Goal: Task Accomplishment & Management: Manage account settings

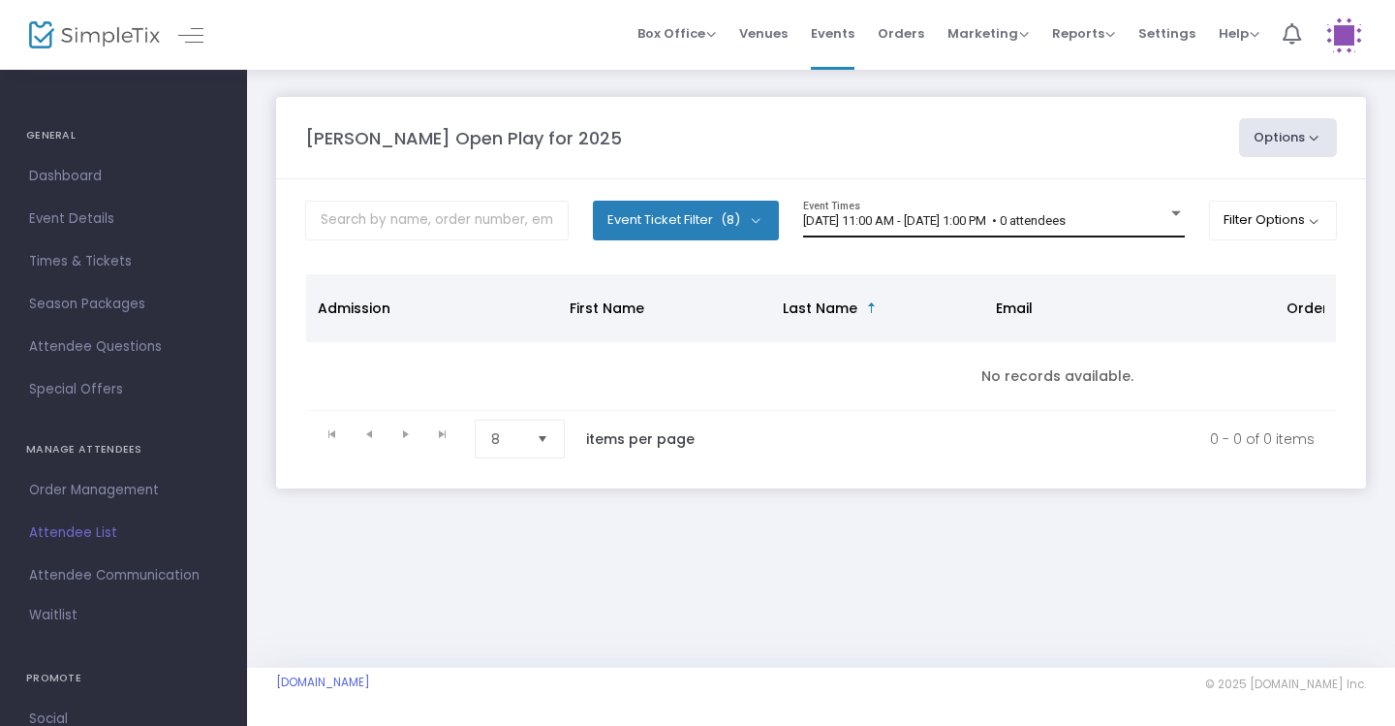
click at [1095, 235] on div "[DATE] 11:00 AM - [DATE] 1:00 PM • 0 attendees Event Times" at bounding box center [994, 219] width 382 height 37
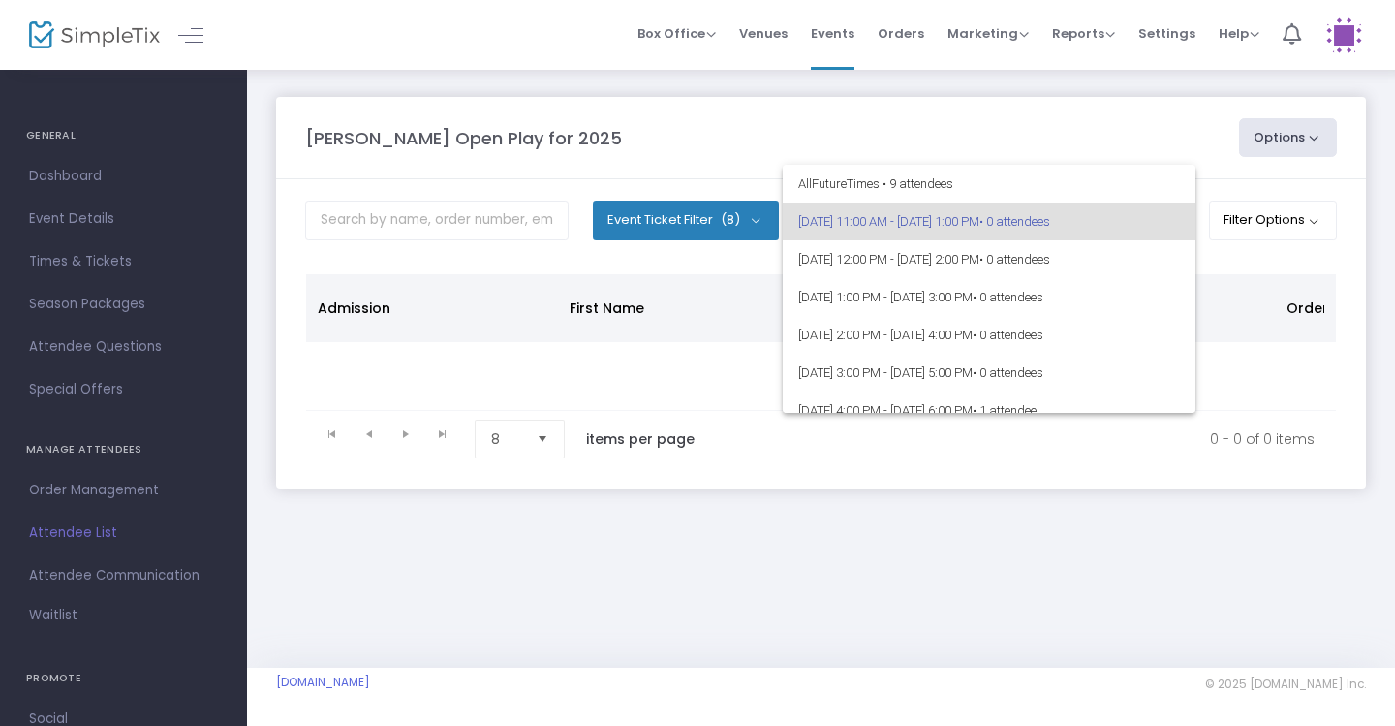
click at [1080, 150] on div at bounding box center [697, 363] width 1395 height 726
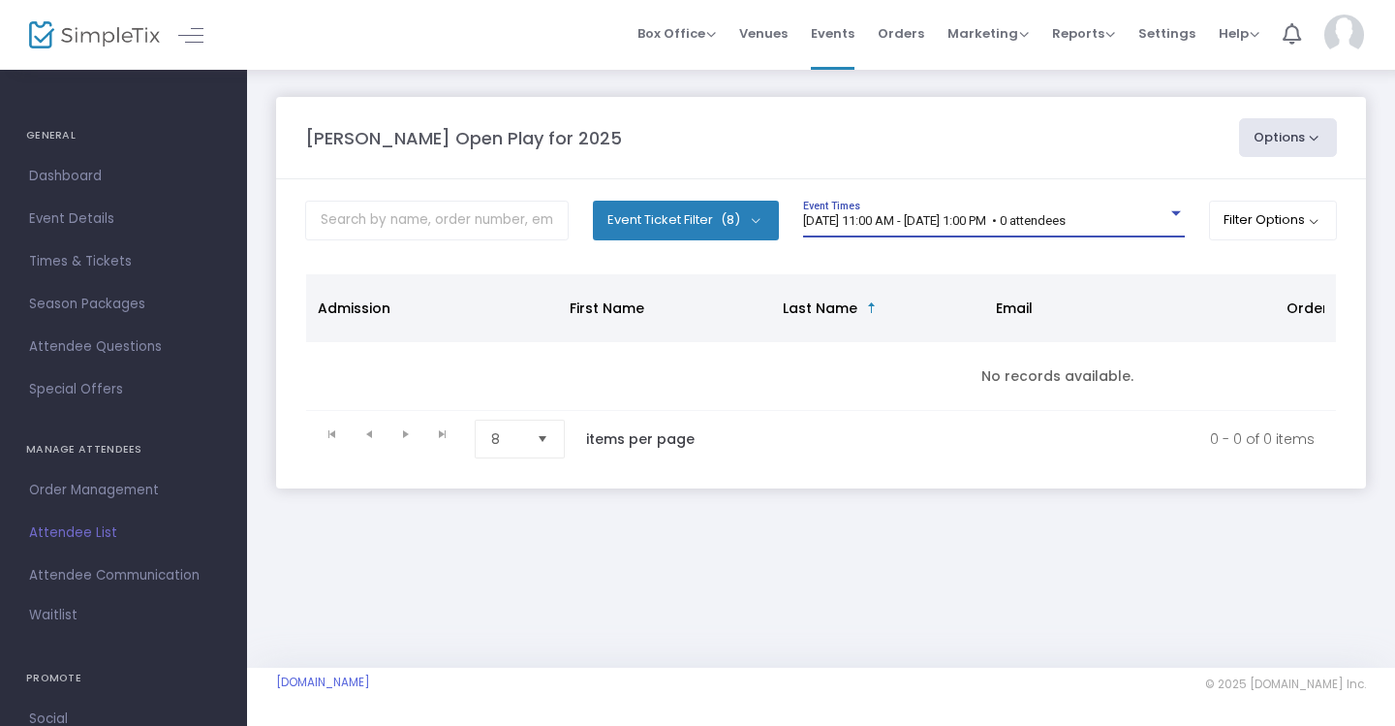
click at [1162, 218] on div "[DATE] 11:00 AM - [DATE] 1:00 PM • 0 attendees" at bounding box center [985, 221] width 364 height 15
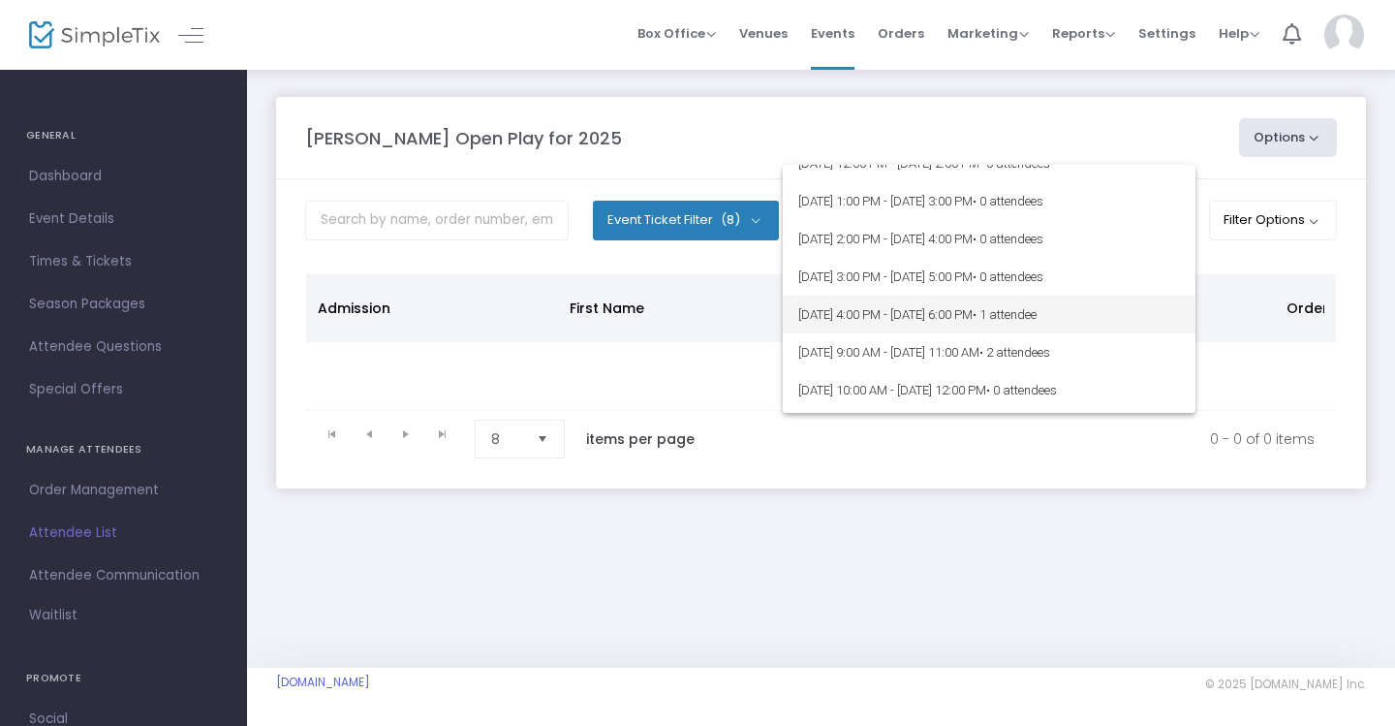
scroll to position [98, 0]
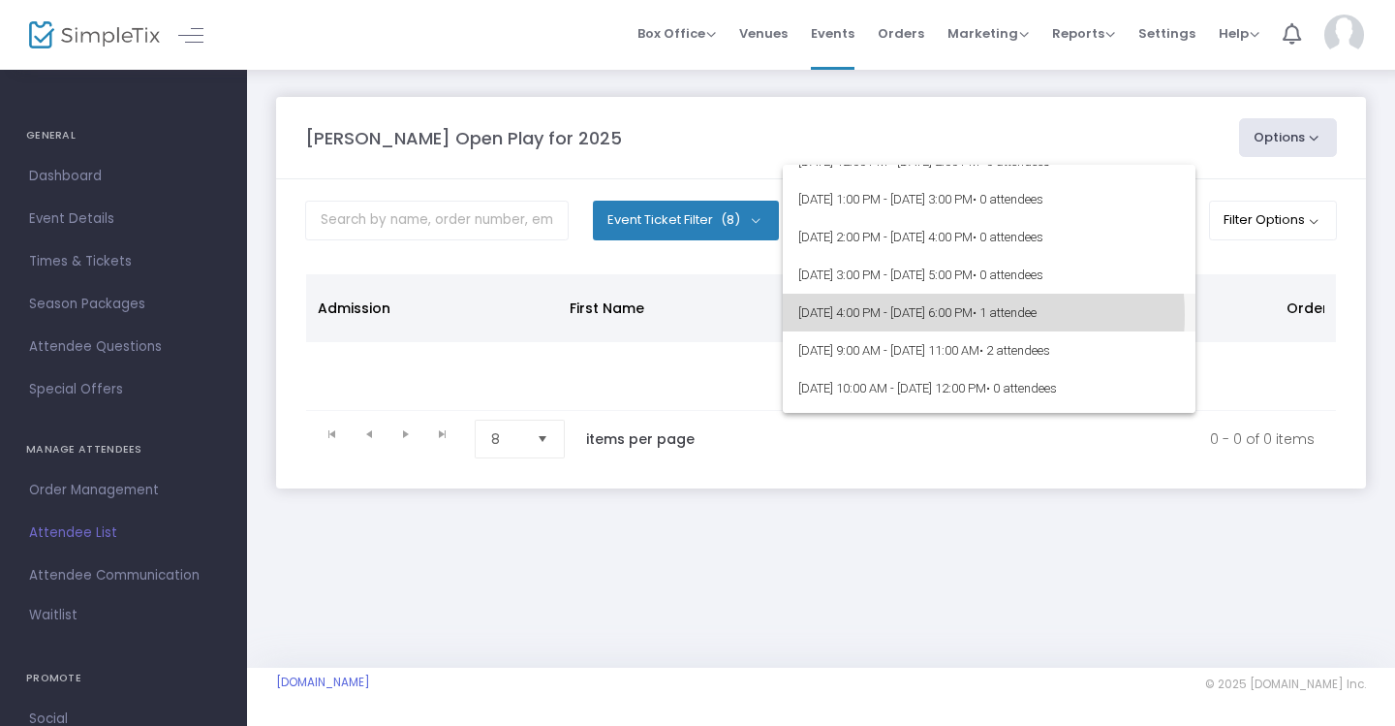
click at [953, 315] on span "9/16/2025 @ 4:00 PM - 9/16/2025 @ 6:00 PM • 1 attendee" at bounding box center [990, 313] width 382 height 38
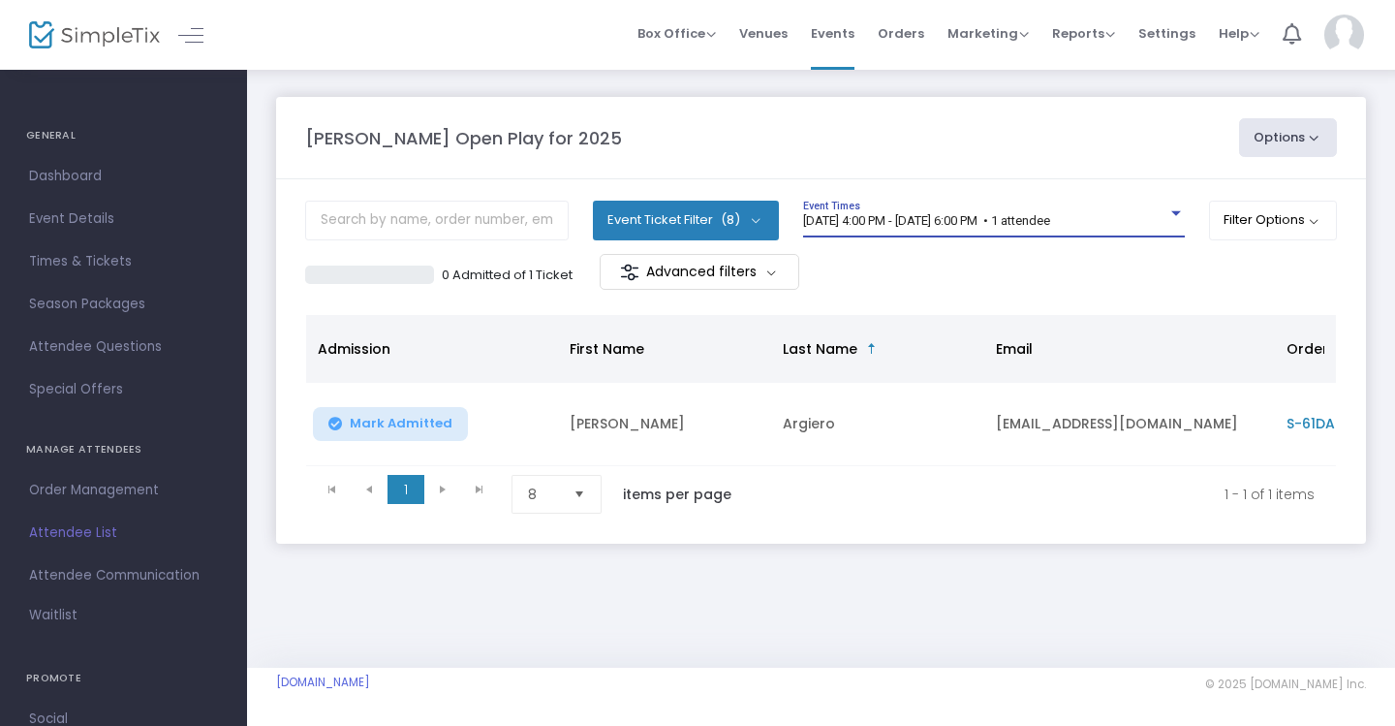
click at [1026, 228] on div "9/16/2025 @ 4:00 PM - 9/16/2025 @ 6:00 PM • 1 attendee" at bounding box center [985, 221] width 364 height 15
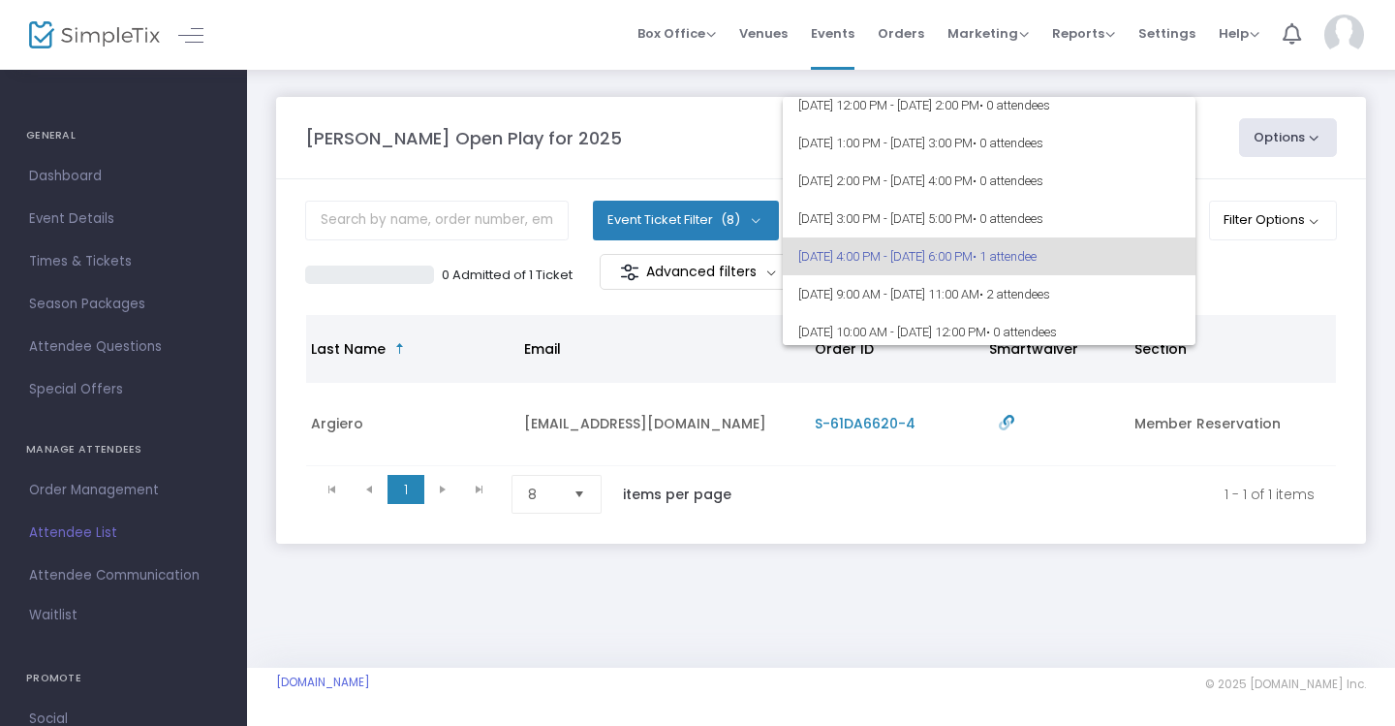
scroll to position [0, 472]
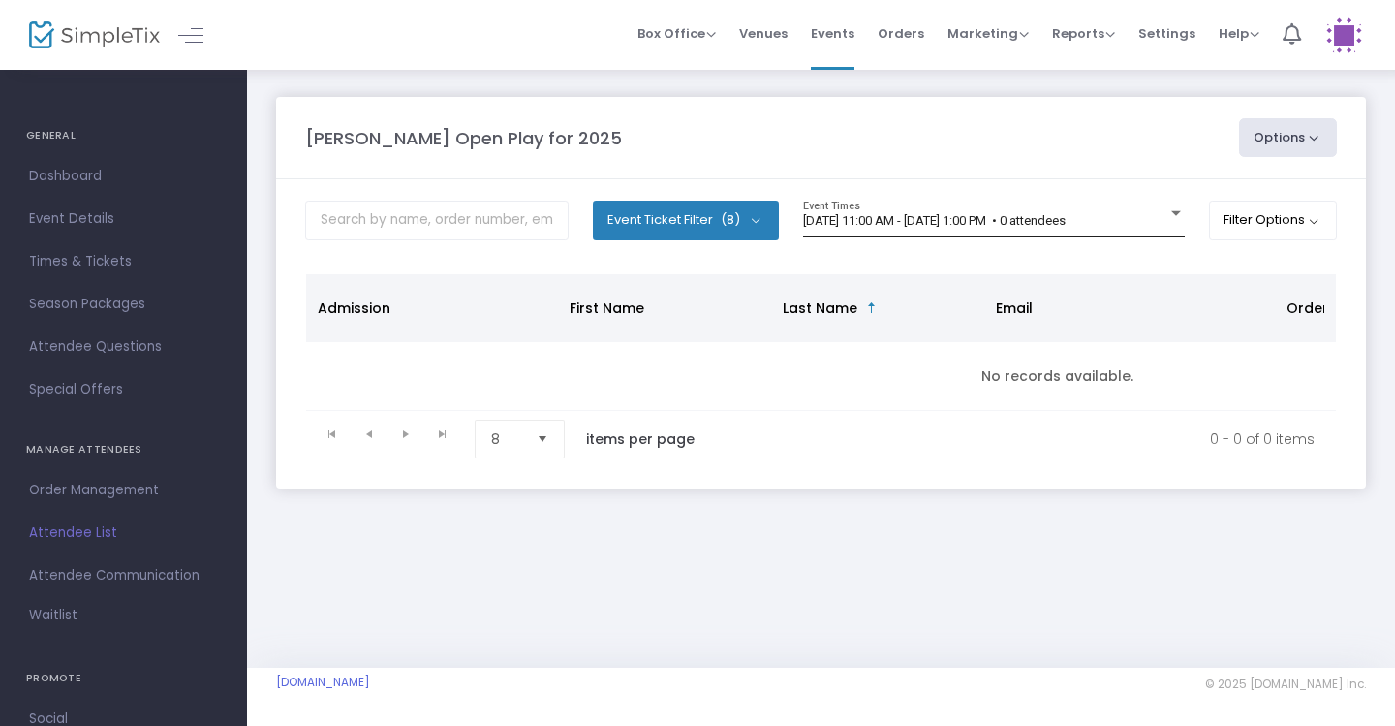
click at [1094, 210] on div "[DATE] 11:00 AM - [DATE] 1:00 PM • 0 attendees Event Times" at bounding box center [994, 219] width 382 height 37
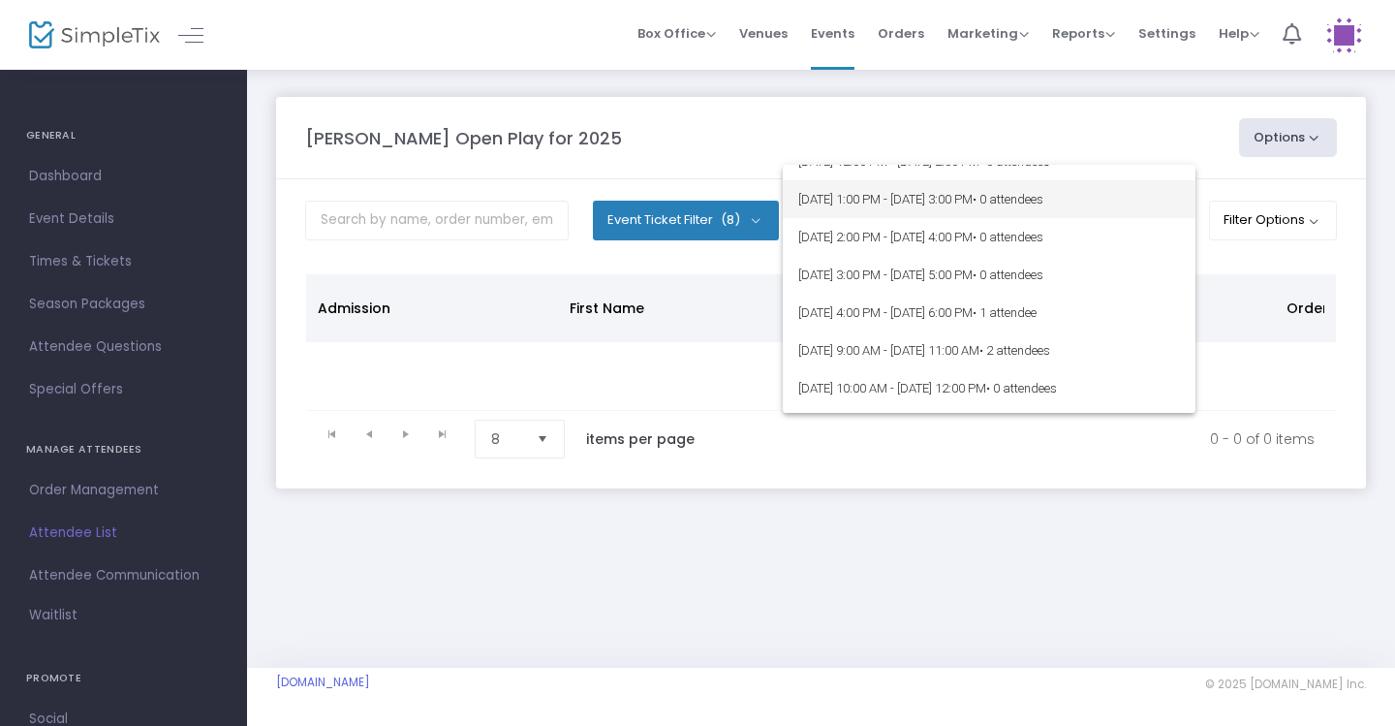
scroll to position [102, 0]
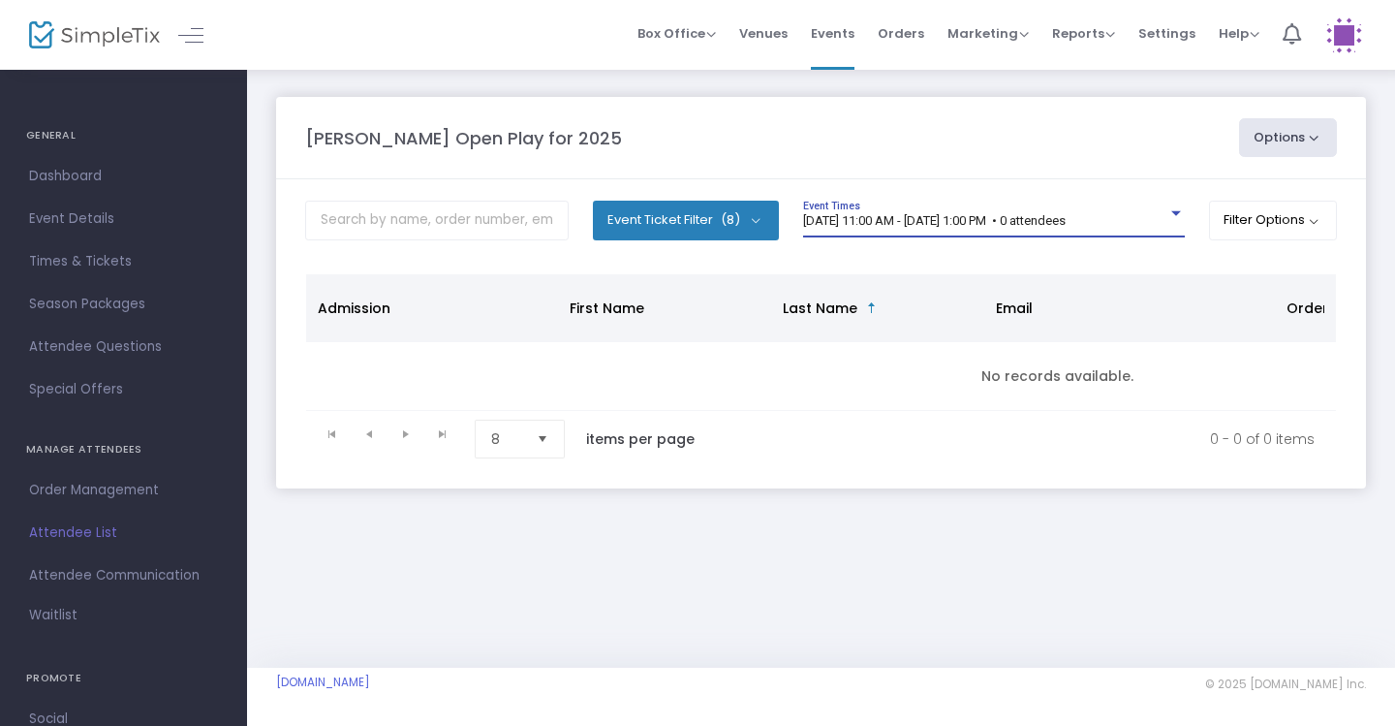
click at [1064, 218] on span "[DATE] 11:00 AM - [DATE] 1:00 PM • 0 attendees" at bounding box center [934, 220] width 263 height 15
click at [1112, 231] on div "9/16/2025 @ 11:00 AM - 9/16/2025 @ 1:00 PM • 0 attendees Event Times" at bounding box center [994, 219] width 382 height 37
click at [1066, 219] on span "[DATE] 11:00 AM - [DATE] 1:00 PM • 0 attendees" at bounding box center [934, 220] width 263 height 15
click at [1163, 215] on div "9/16/2025 @ 11:00 AM - 9/16/2025 @ 1:00 PM • 0 attendees" at bounding box center [985, 221] width 364 height 15
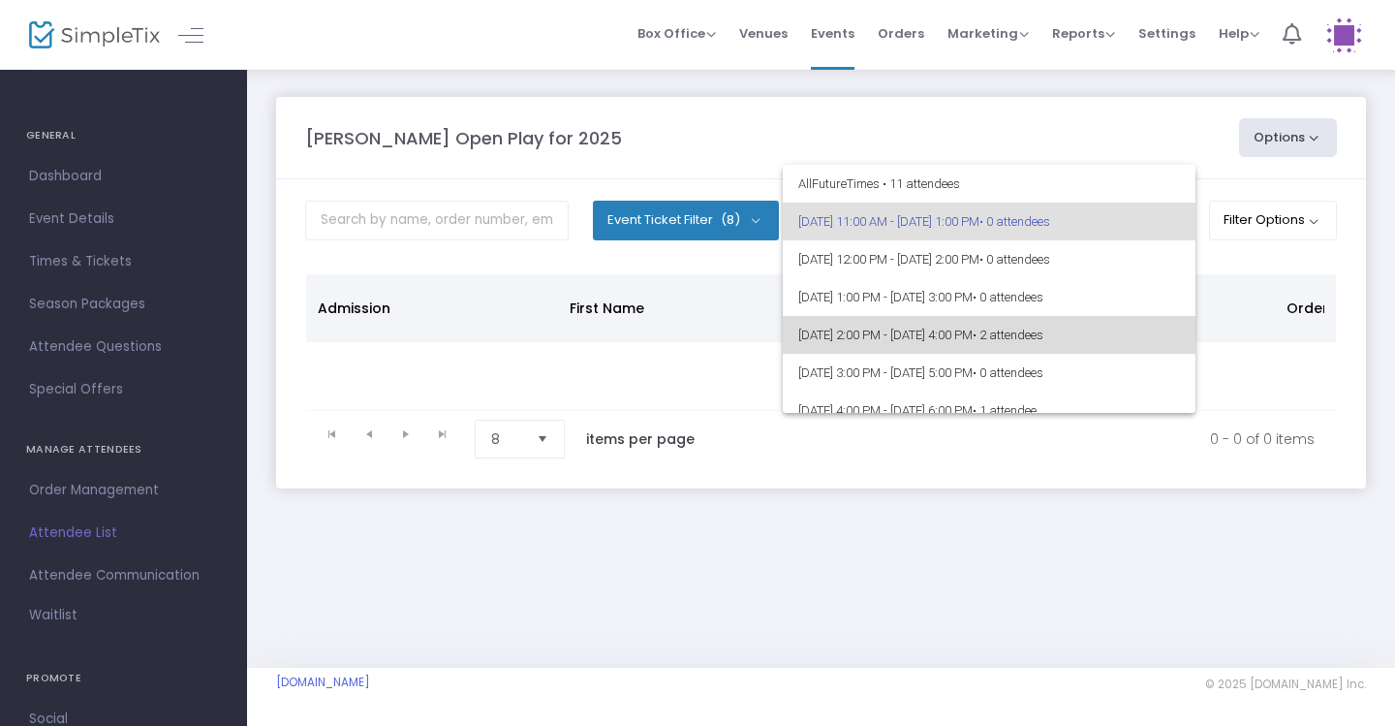
click at [1044, 331] on span "• 2 attendees" at bounding box center [1008, 335] width 71 height 15
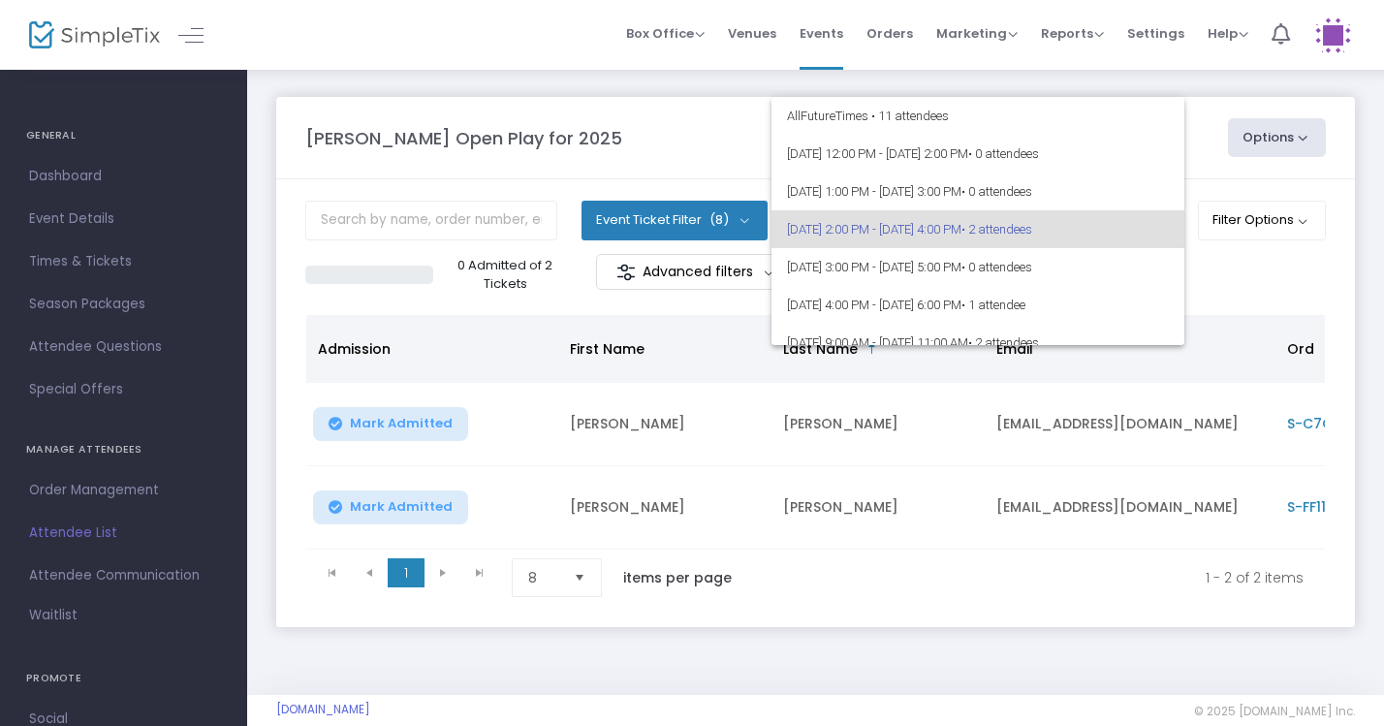
scroll to position [8, 0]
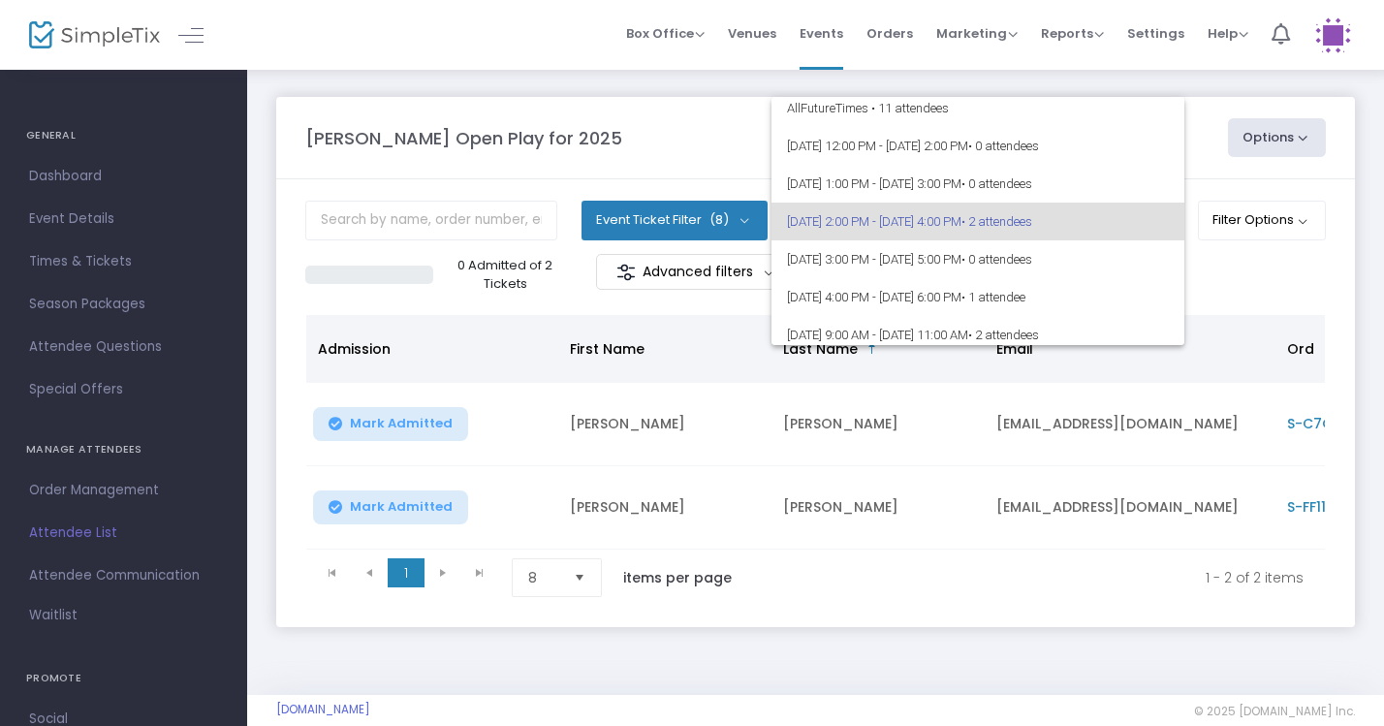
click at [1237, 270] on div at bounding box center [692, 363] width 1384 height 726
